Goal: Navigation & Orientation: Find specific page/section

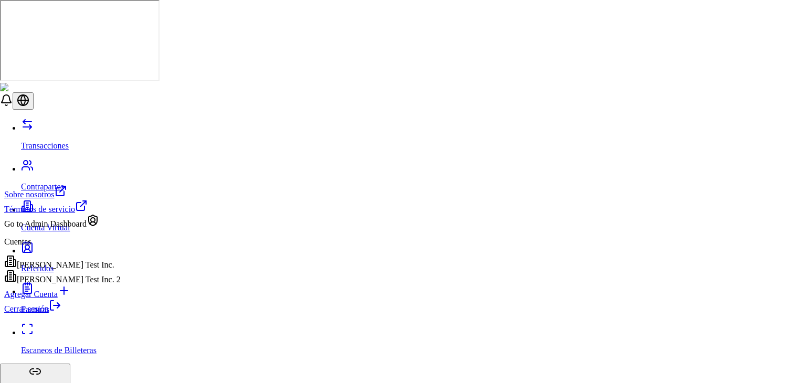
click at [61, 313] on link "Cerrar sesión" at bounding box center [32, 308] width 57 height 9
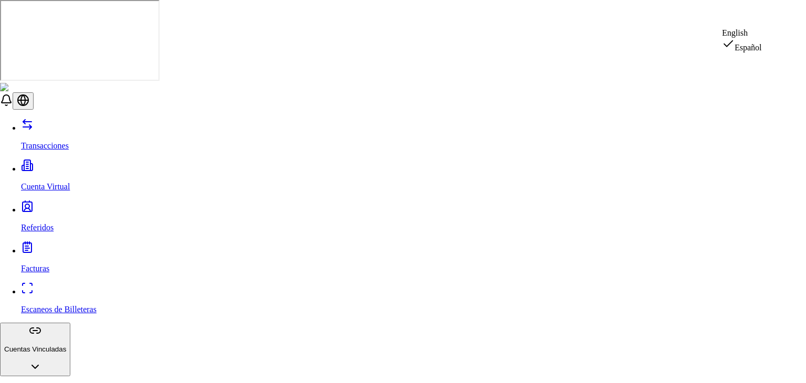
click at [754, 38] on div "English" at bounding box center [742, 32] width 40 height 9
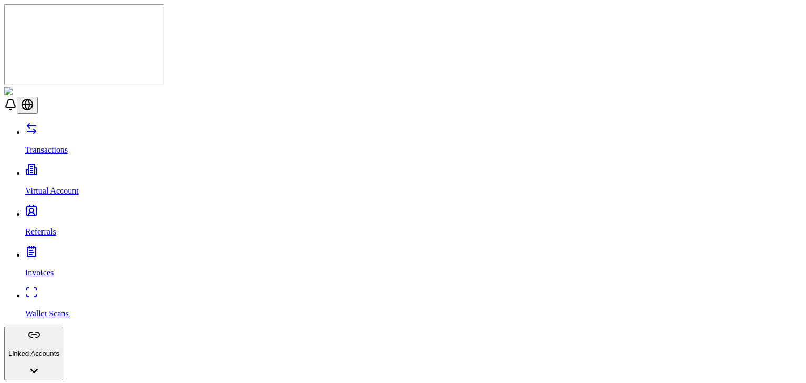
click at [60, 209] on link "Referrals" at bounding box center [413, 222] width 776 height 27
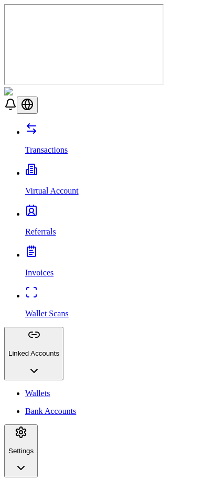
click at [46, 309] on p "Wallet Scans" at bounding box center [118, 313] width 187 height 9
click at [34, 227] on p "Referrals" at bounding box center [118, 231] width 187 height 9
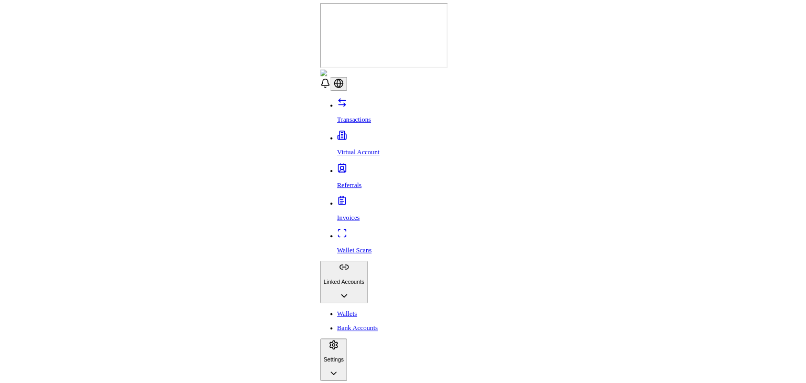
scroll to position [151, 0]
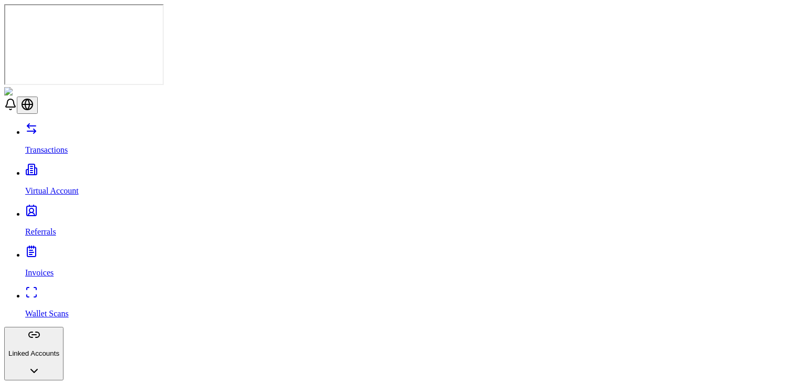
click at [72, 127] on link "Transactions" at bounding box center [413, 140] width 776 height 27
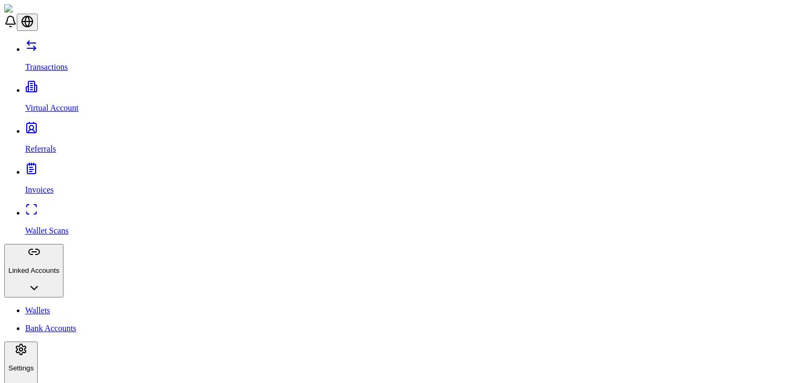
click at [74, 86] on link "Virtual Account" at bounding box center [413, 99] width 776 height 27
click at [40, 55] on link "Transactions" at bounding box center [413, 58] width 776 height 27
click at [62, 103] on p "Virtual Account" at bounding box center [413, 107] width 776 height 9
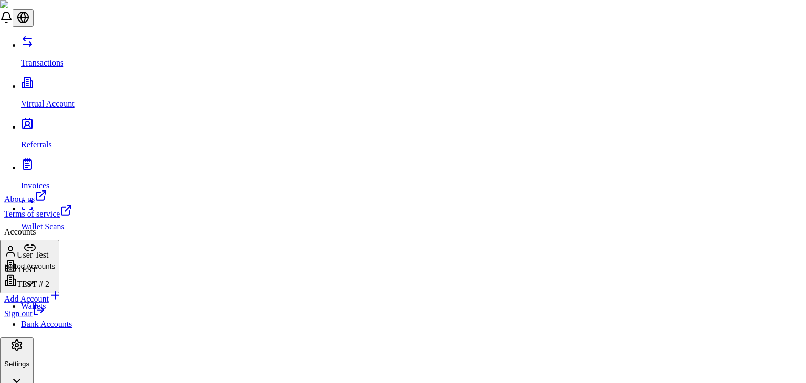
click at [45, 318] on link "Sign out" at bounding box center [24, 313] width 41 height 9
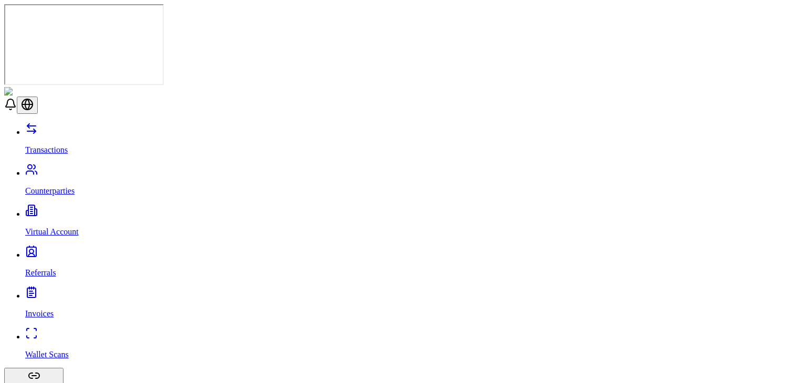
click at [59, 127] on link "Transactions" at bounding box center [413, 140] width 776 height 27
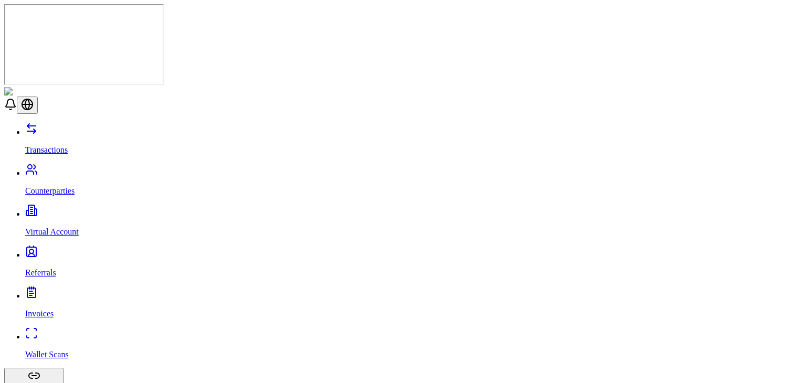
click at [52, 168] on link "Counterparties" at bounding box center [413, 181] width 776 height 27
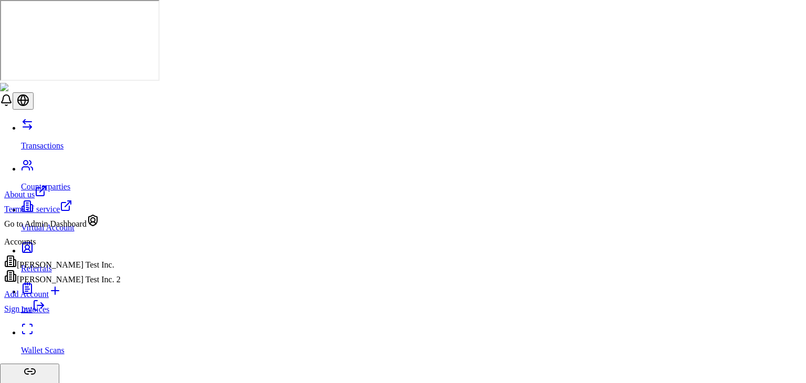
click at [45, 313] on link "Sign out" at bounding box center [24, 308] width 41 height 9
